Goal: Feedback & Contribution: Leave review/rating

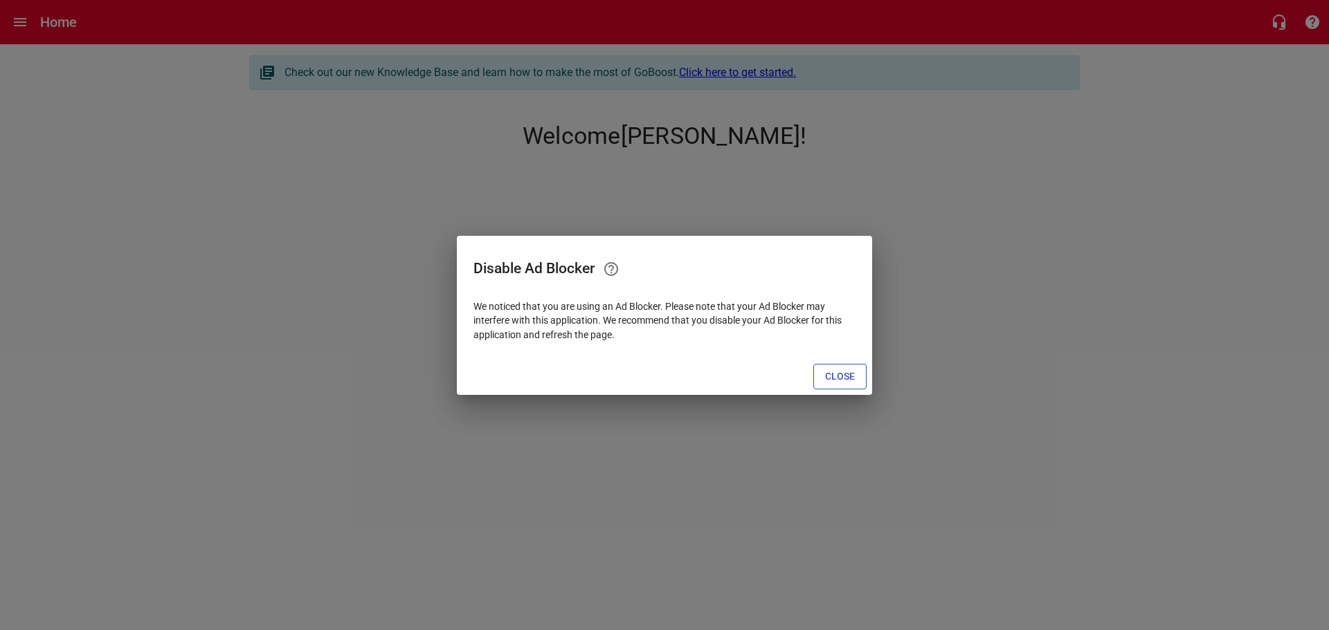
click at [841, 374] on span "Close" at bounding box center [840, 376] width 30 height 17
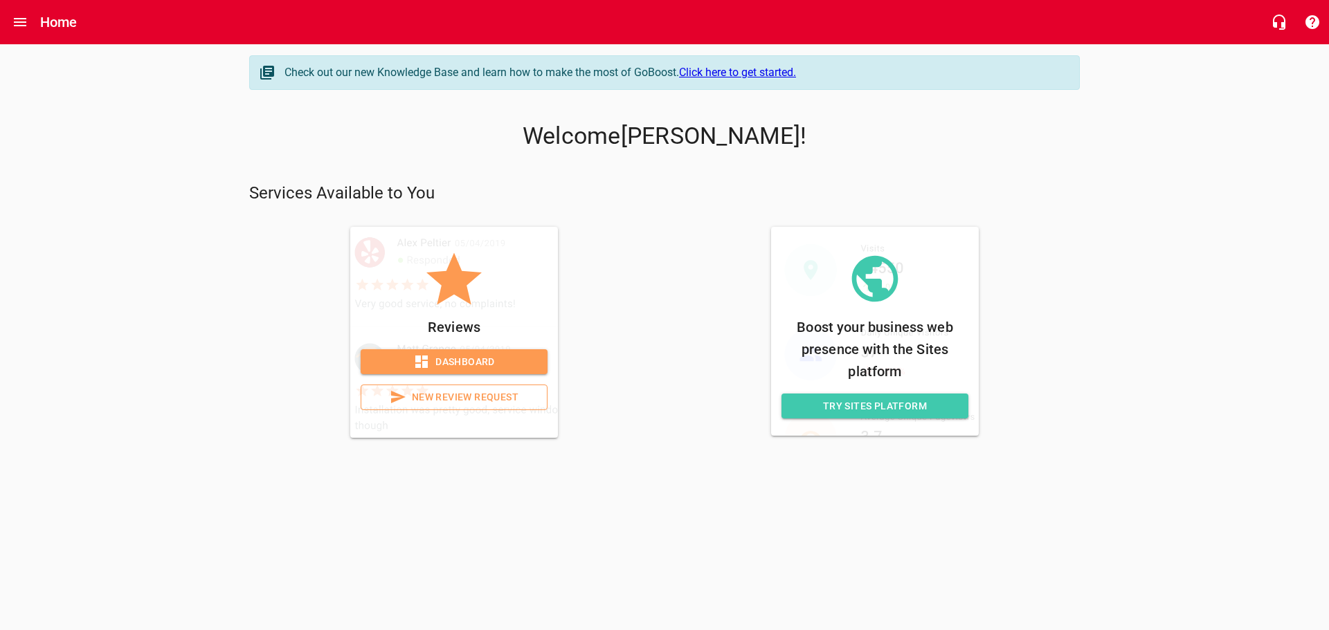
click at [446, 401] on span "New Review Request" at bounding box center [453, 397] width 163 height 17
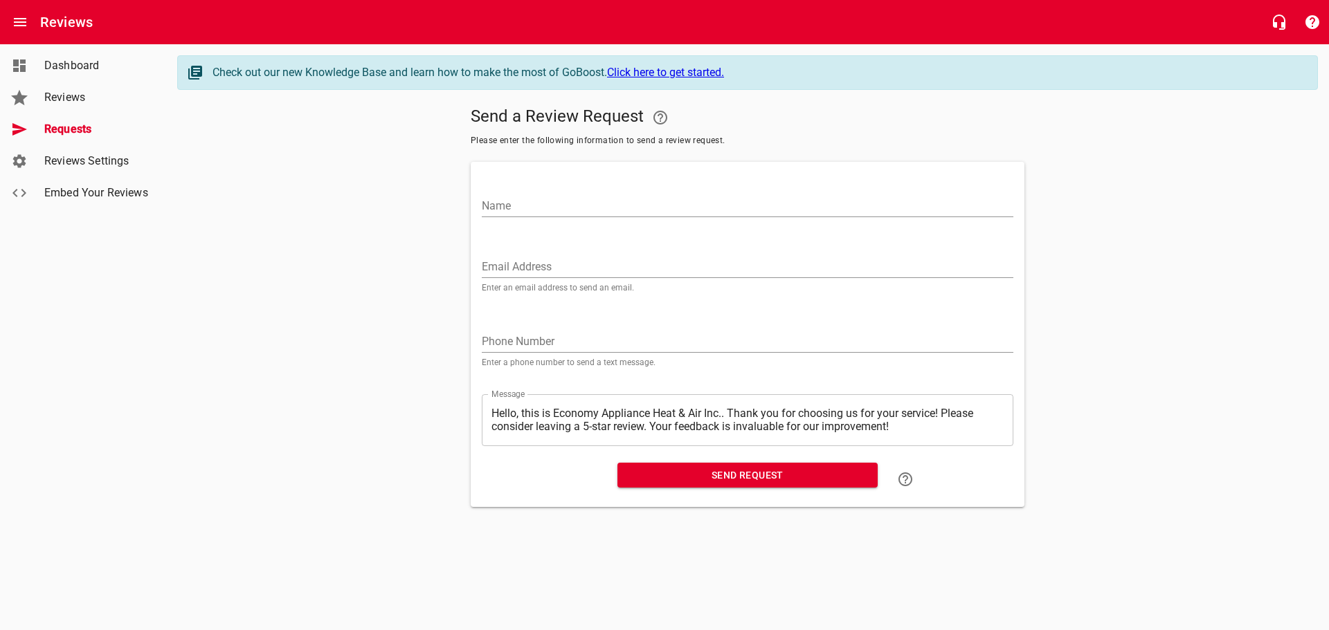
click at [516, 197] on input "Name" at bounding box center [747, 206] width 531 height 22
paste input "[PERSON_NAME]"
type input "[PERSON_NAME]"
click at [525, 262] on input "Email Address" at bounding box center [747, 267] width 531 height 22
paste input "[EMAIL_ADDRESS][DOMAIN_NAME]"
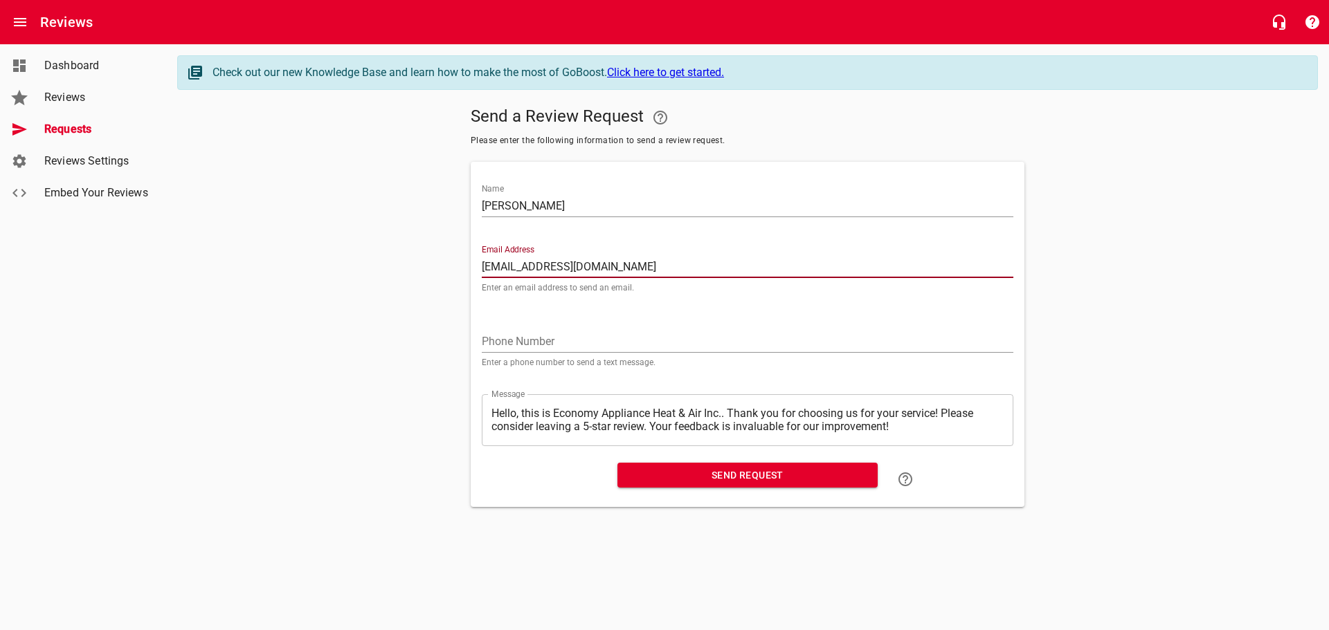
type input "[EMAIL_ADDRESS][DOMAIN_NAME]"
click at [648, 476] on span "Send Request" at bounding box center [747, 475] width 238 height 17
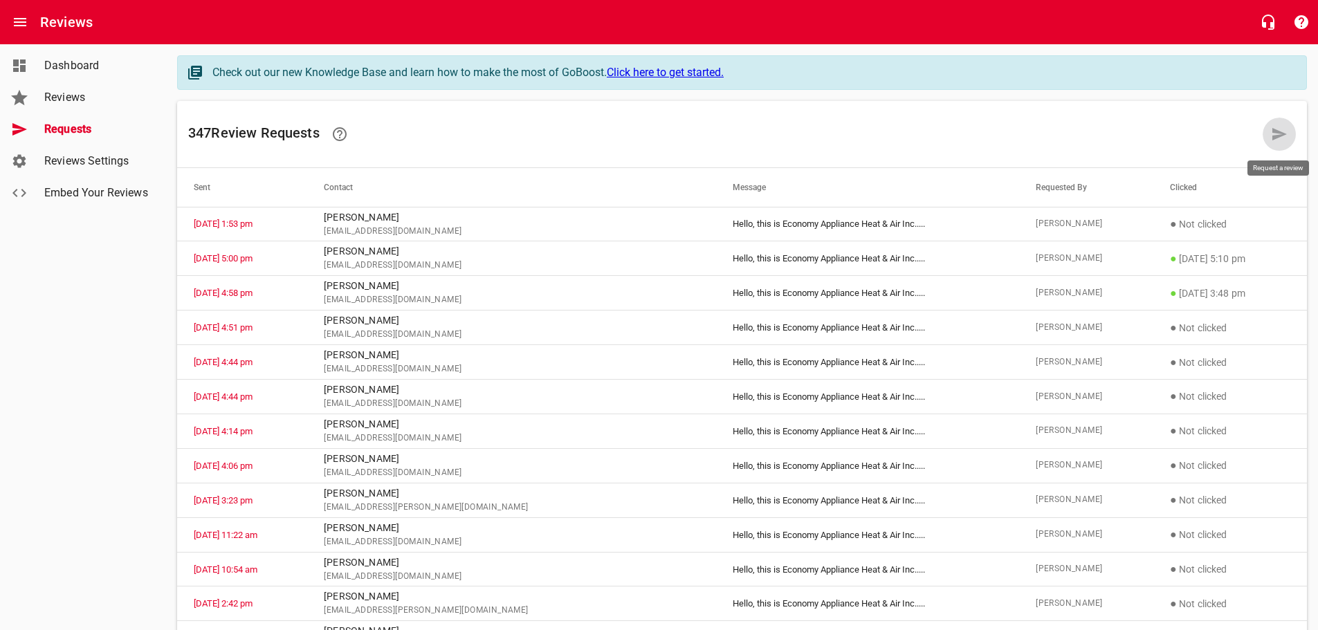
click at [1277, 131] on icon at bounding box center [1280, 134] width 15 height 12
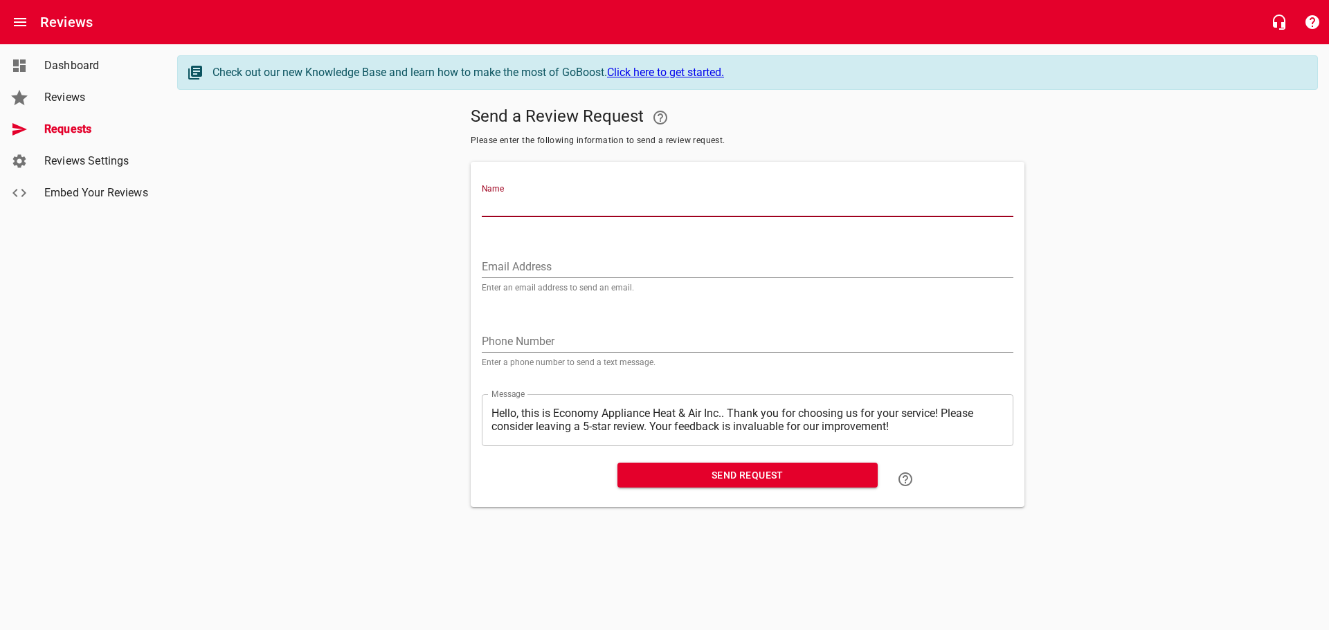
click at [617, 203] on input "Name" at bounding box center [747, 206] width 531 height 22
paste input "[PERSON_NAME]"
type input "[PERSON_NAME]"
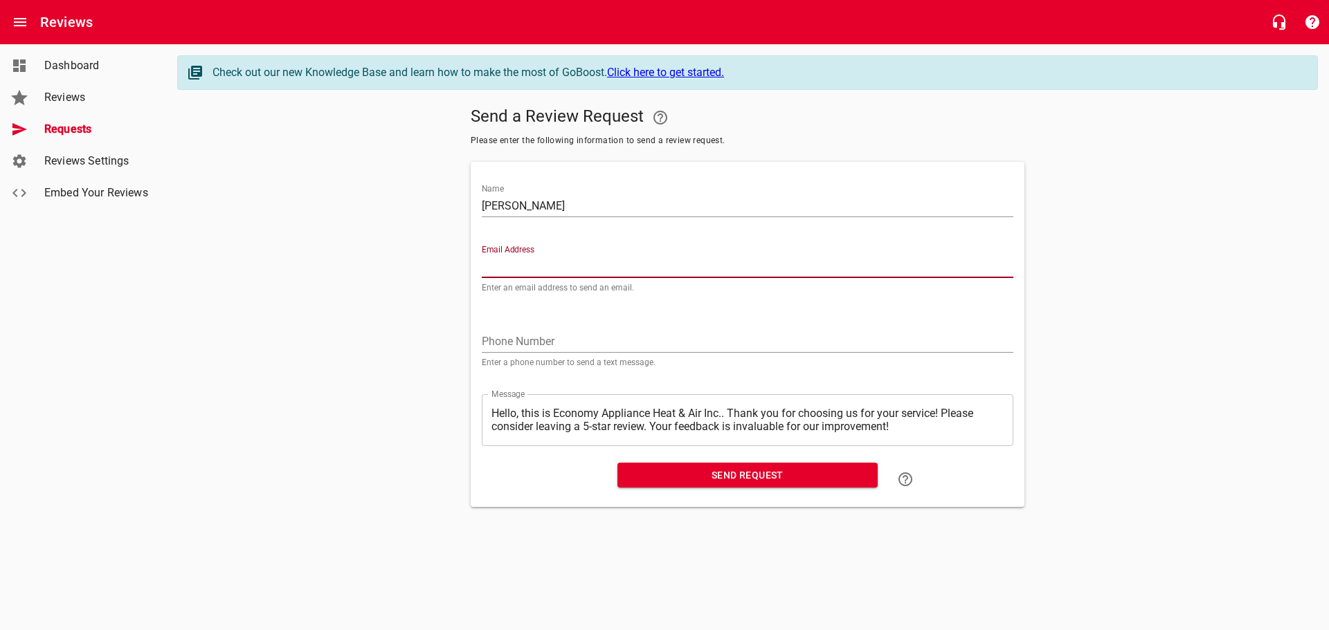
click at [531, 273] on input "Email Address" at bounding box center [747, 267] width 531 height 22
paste input "[EMAIL_ADDRESS][DOMAIN_NAME]"
type input "[EMAIL_ADDRESS][DOMAIN_NAME]"
click at [685, 475] on span "Send Request" at bounding box center [747, 475] width 238 height 17
